Goal: Task Accomplishment & Management: Use online tool/utility

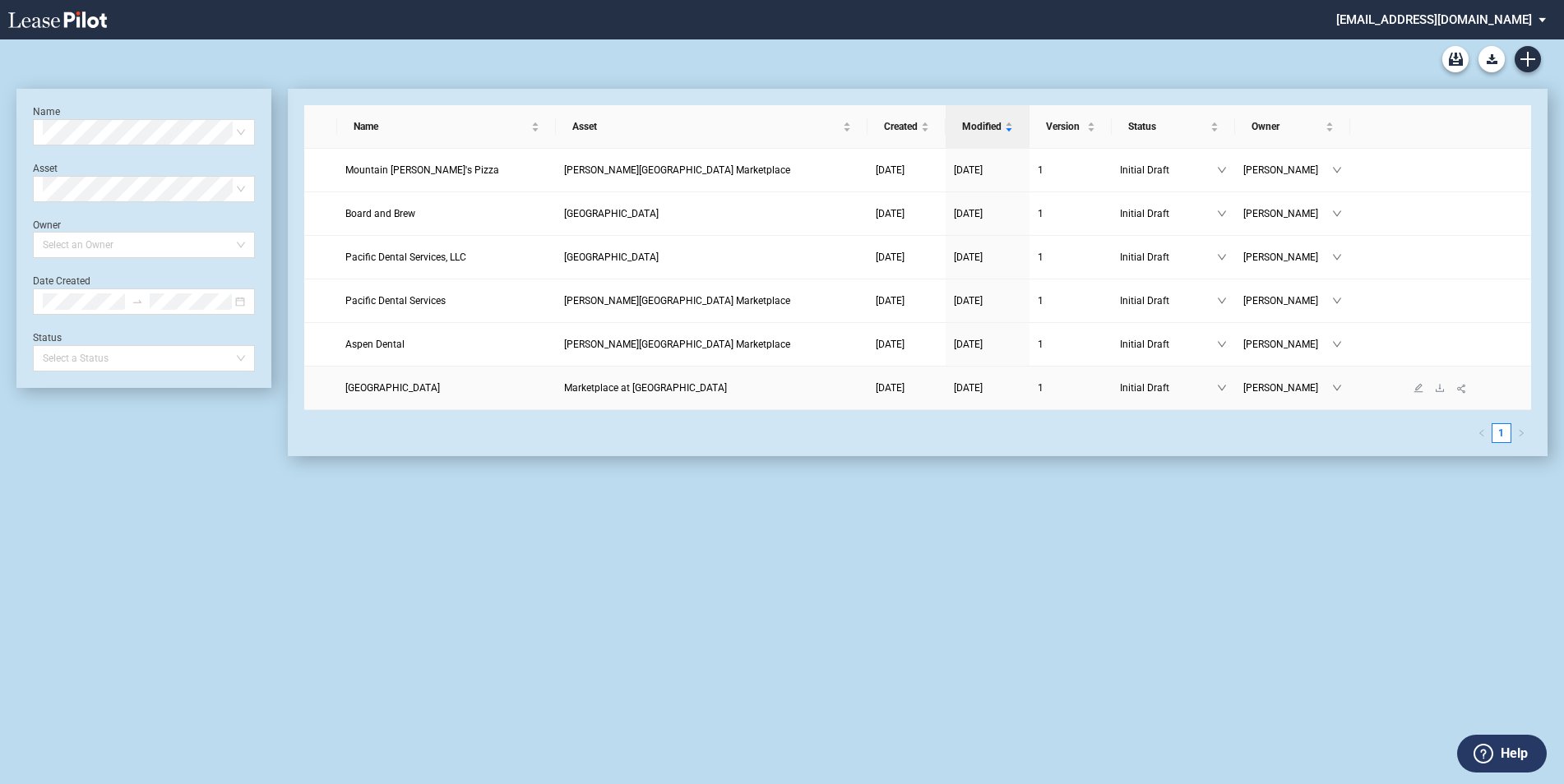
click at [641, 388] on span "Marketplace at [GEOGRAPHIC_DATA]" at bounding box center [645, 388] width 163 height 12
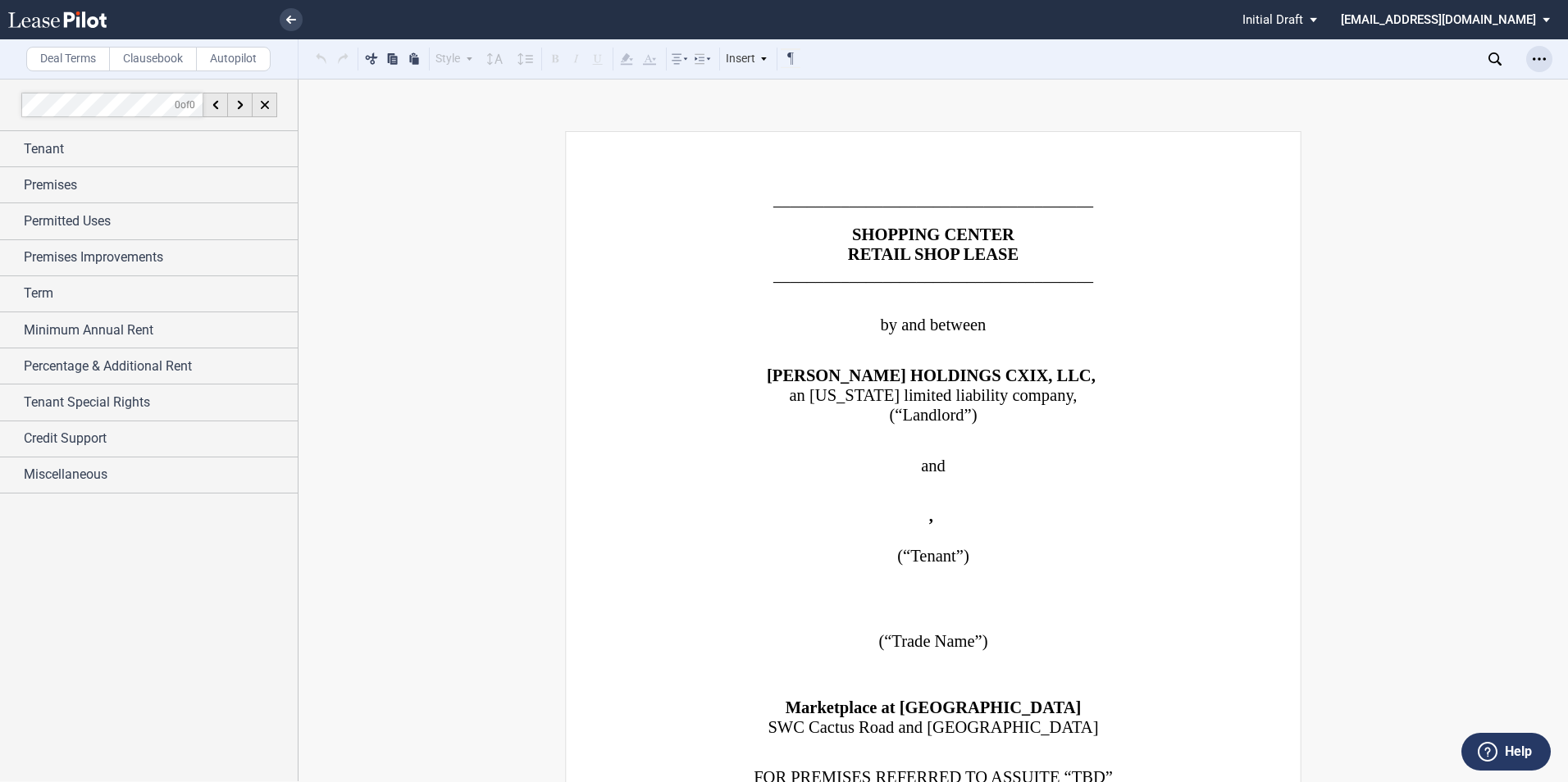
click at [1539, 60] on use "Open Lease options menu" at bounding box center [1539, 59] width 13 height 3
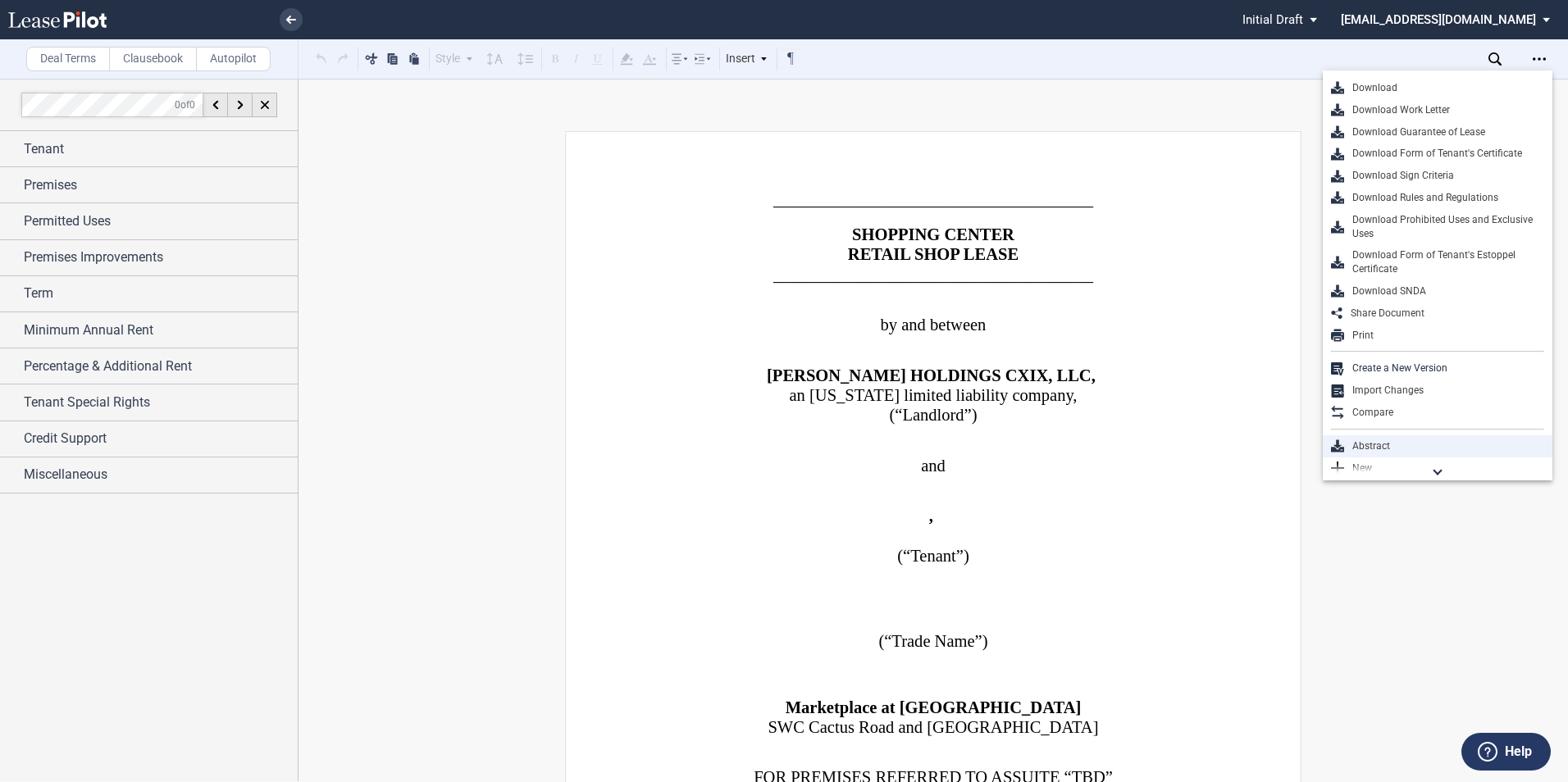
click at [1382, 446] on div "Abstract" at bounding box center [1444, 447] width 200 height 14
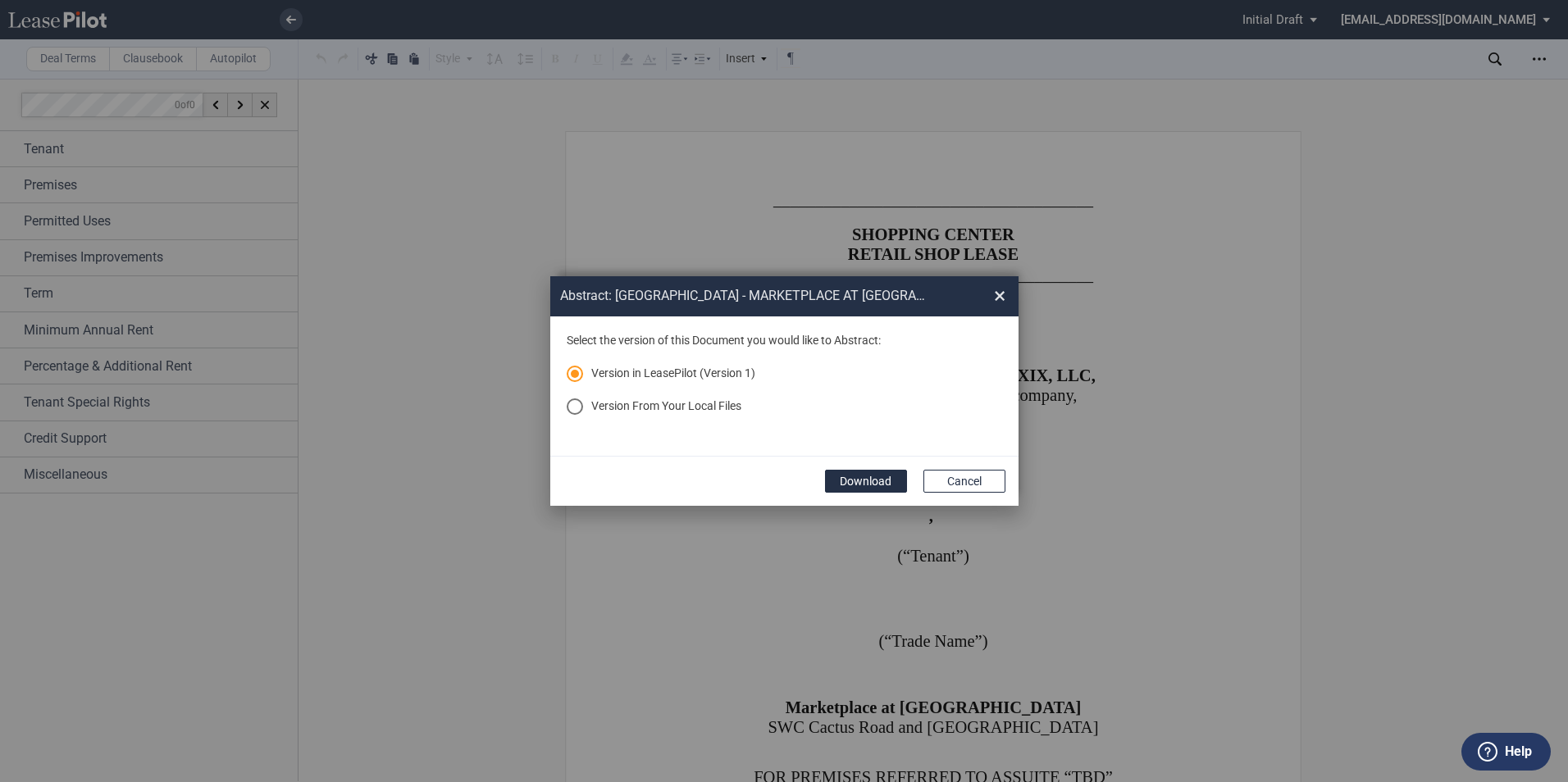
click at [716, 408] on md-radio-button "Version From Your Local Files" at bounding box center [785, 406] width 436 height 16
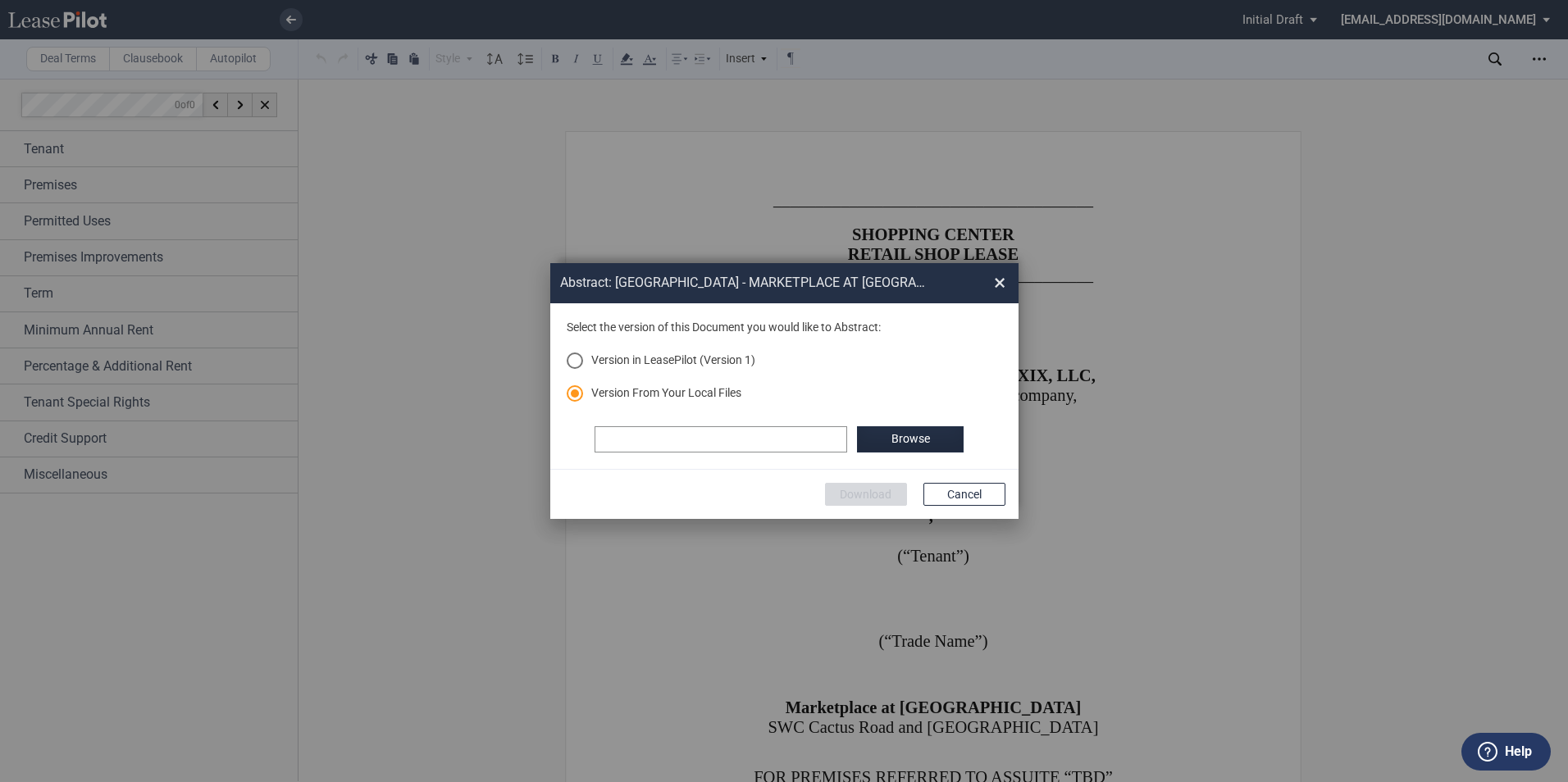
click at [903, 452] on div "Select the version of this Document you would like to Abstract: Version in Leas…" at bounding box center [784, 386] width 468 height 166
click at [903, 439] on label "Browse" at bounding box center [910, 440] width 107 height 27
click at [869, 497] on button "Download" at bounding box center [866, 494] width 82 height 23
